Goal: Task Accomplishment & Management: Manage account settings

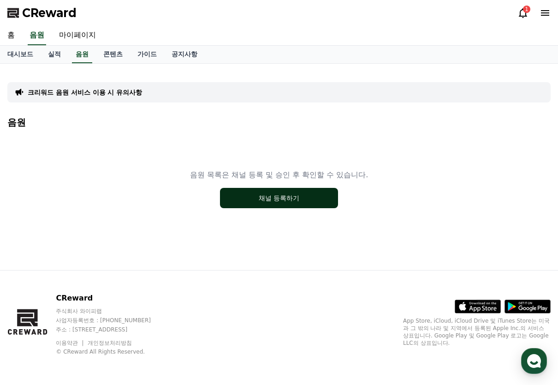
click at [273, 199] on button "채널 등록하기" at bounding box center [279, 198] width 118 height 20
